Goal: Browse casually

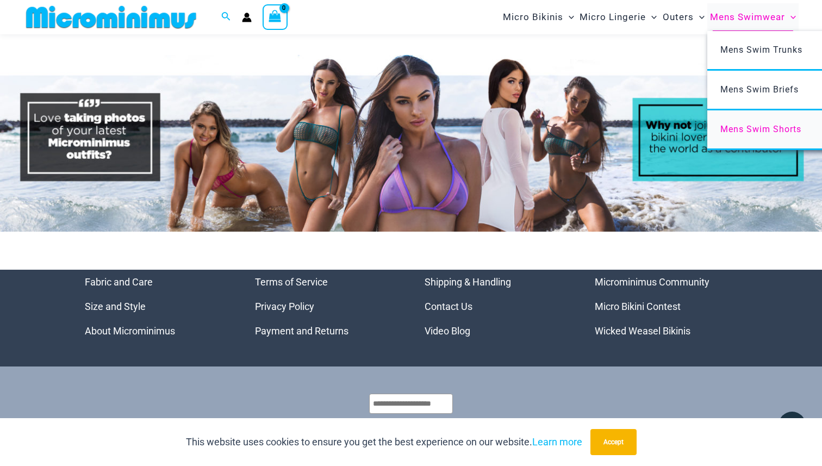
scroll to position [5118, 0]
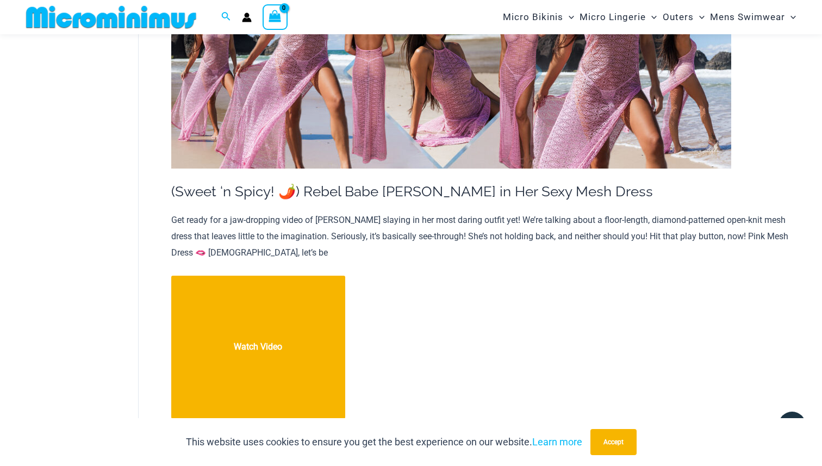
scroll to position [7346, 0]
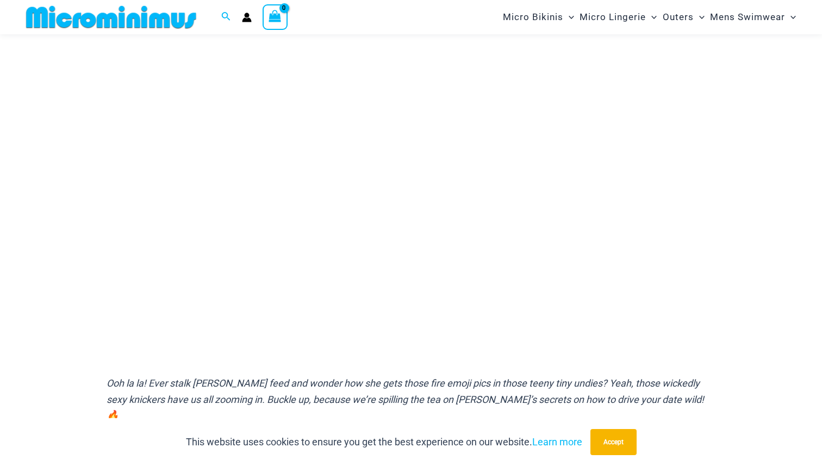
scroll to position [121, 0]
